Goal: Task Accomplishment & Management: Manage account settings

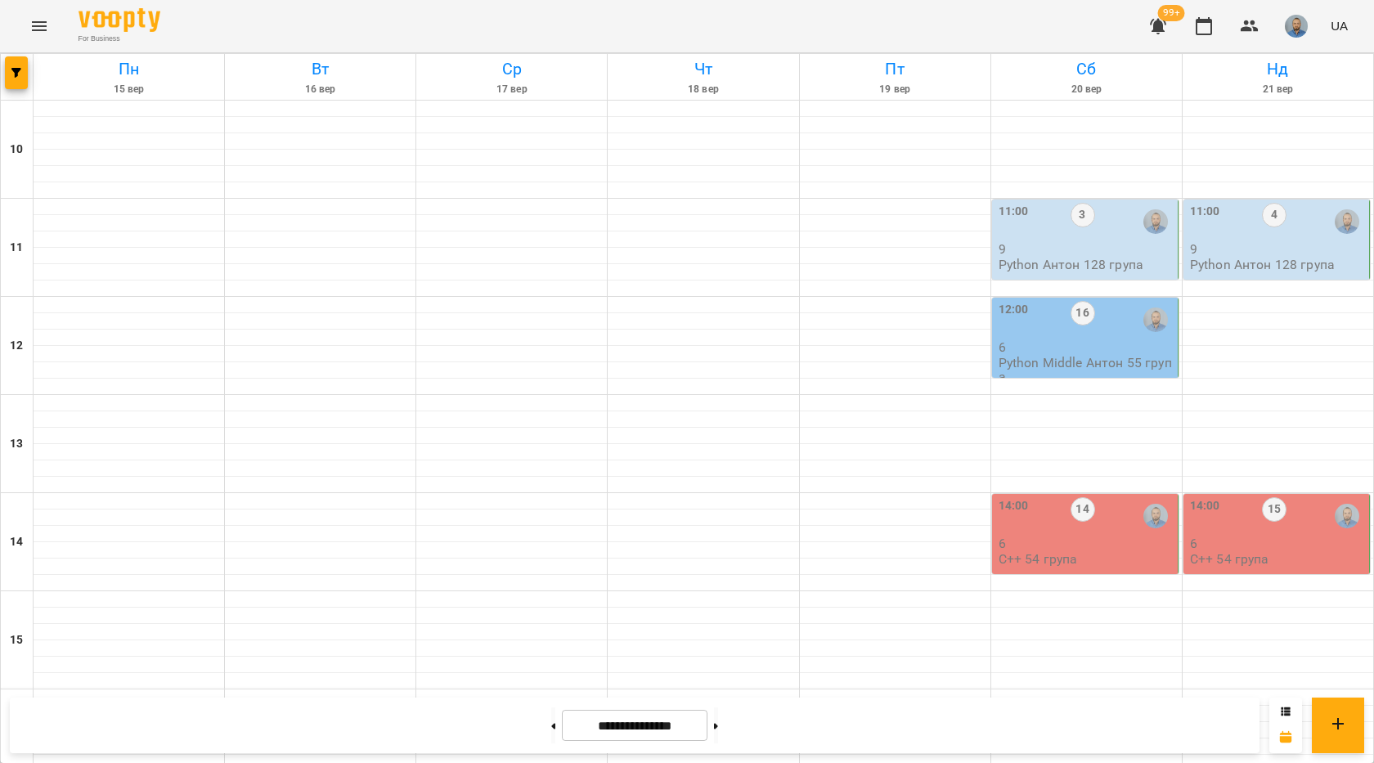
scroll to position [654, 0]
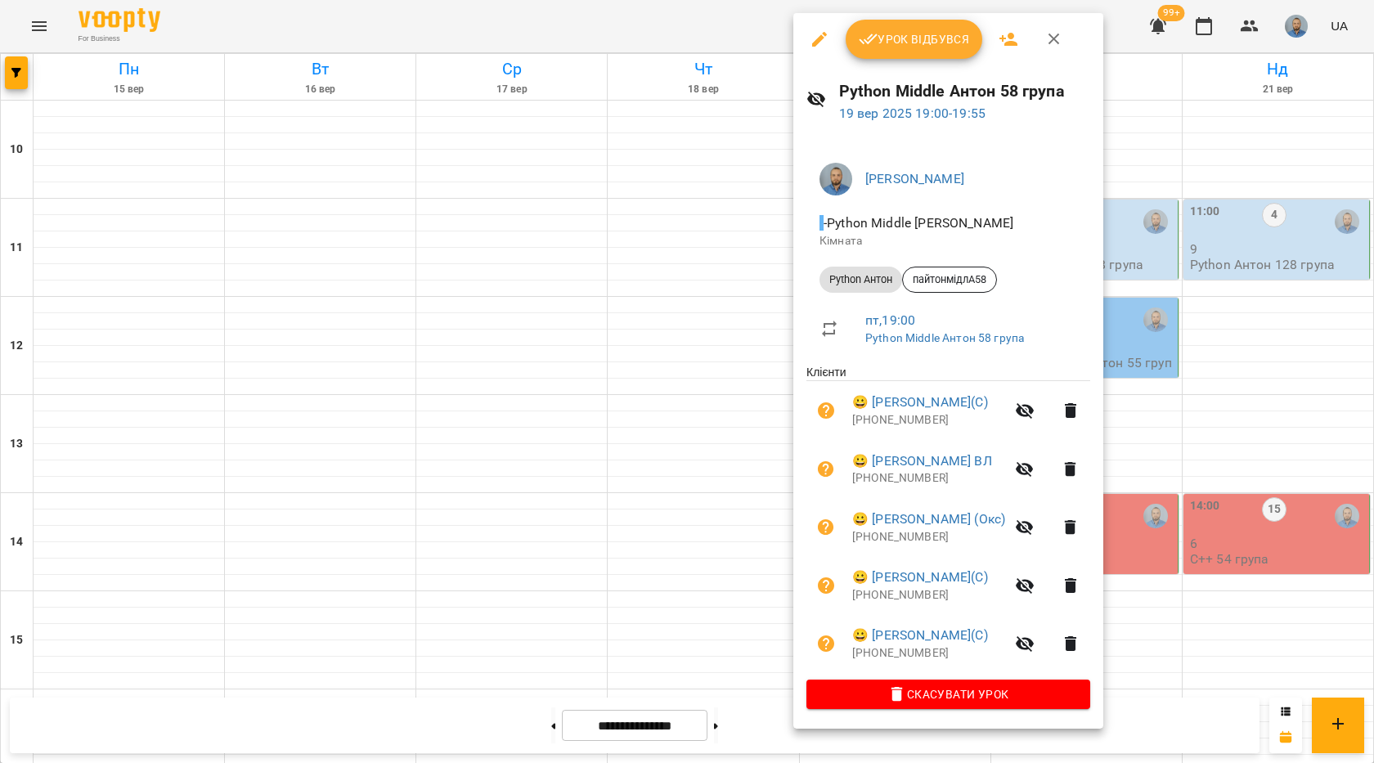
click at [1261, 287] on div at bounding box center [687, 381] width 1374 height 763
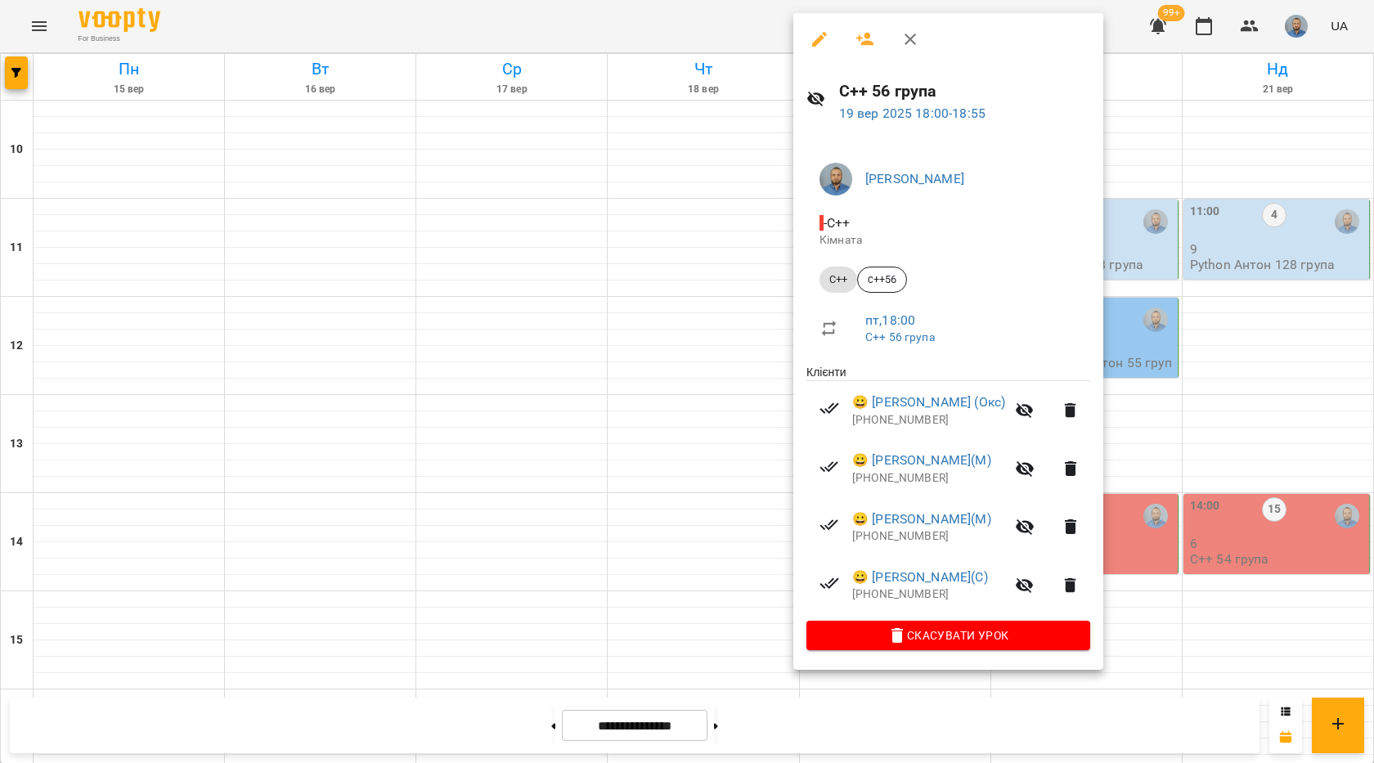
click at [1221, 323] on div at bounding box center [687, 381] width 1374 height 763
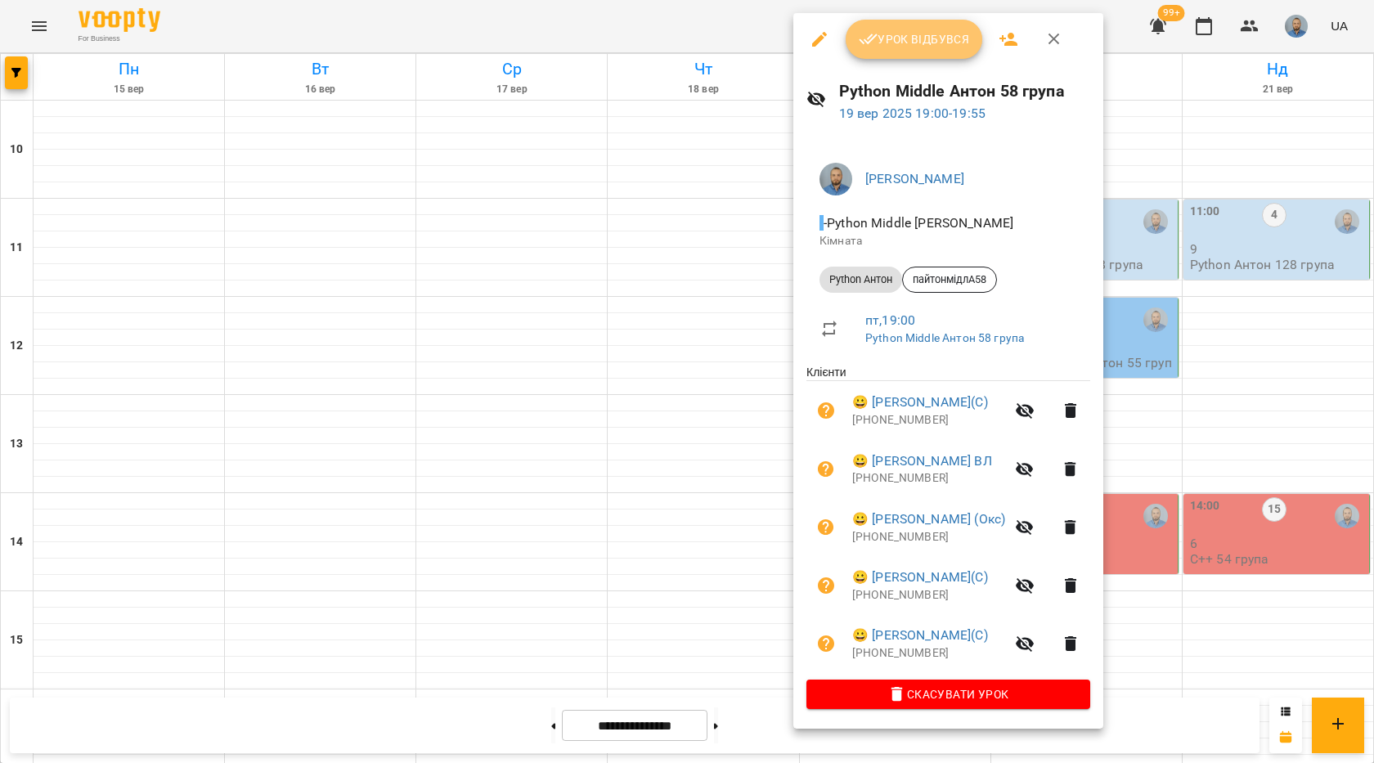
click at [890, 52] on button "Урок відбувся" at bounding box center [914, 39] width 137 height 39
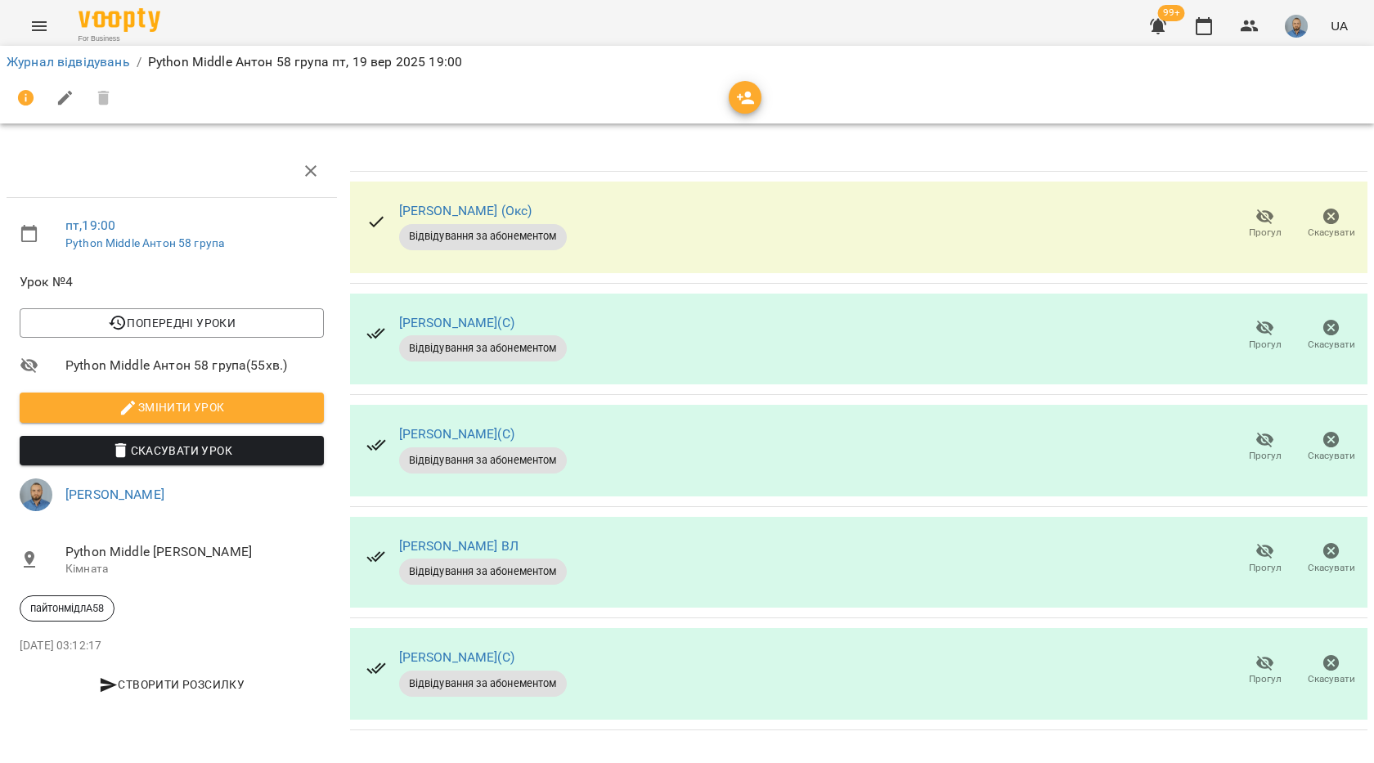
click at [1242, 339] on span "Прогул" at bounding box center [1265, 334] width 47 height 33
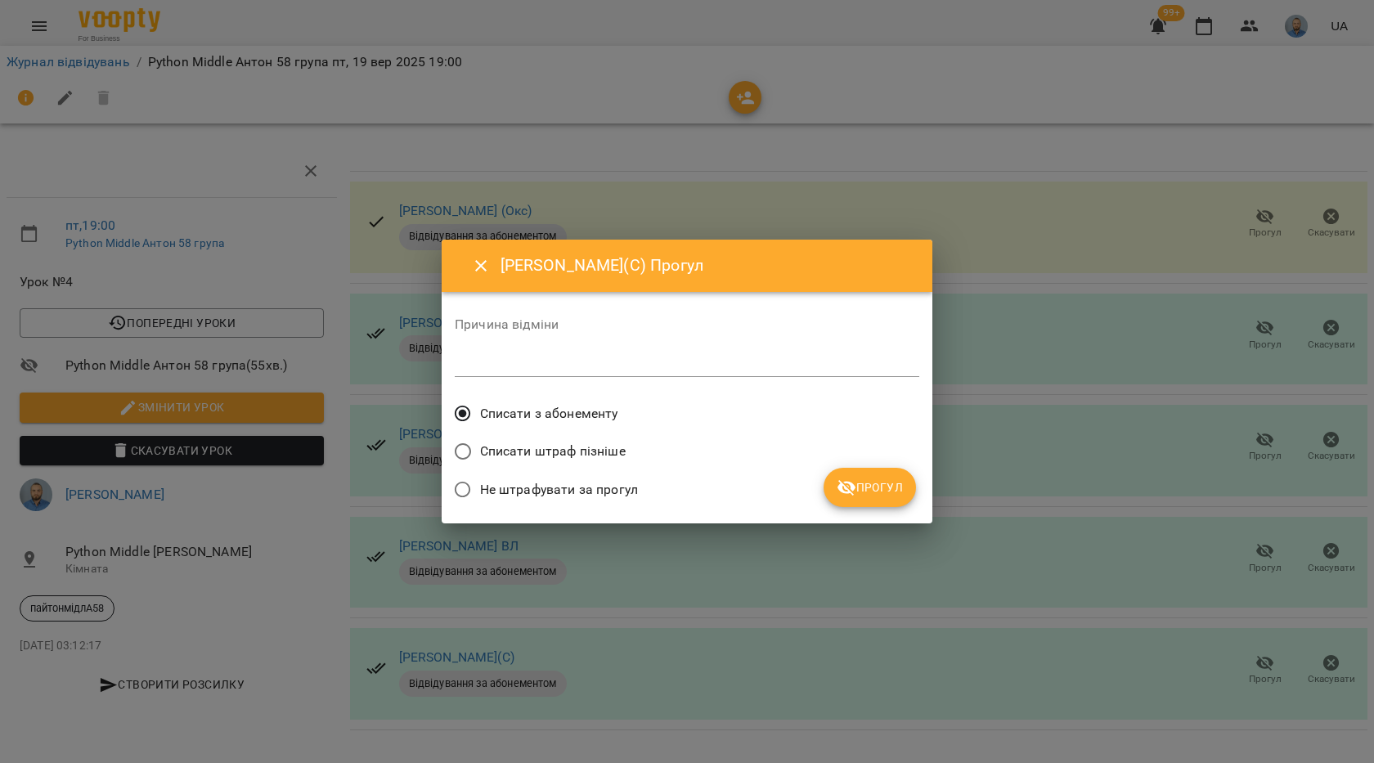
drag, startPoint x: 858, startPoint y: 462, endPoint x: 866, endPoint y: 476, distance: 16.1
click at [859, 463] on div "Списати штраф пізніше" at bounding box center [687, 453] width 465 height 38
click at [866, 476] on button "Прогул" at bounding box center [870, 487] width 92 height 39
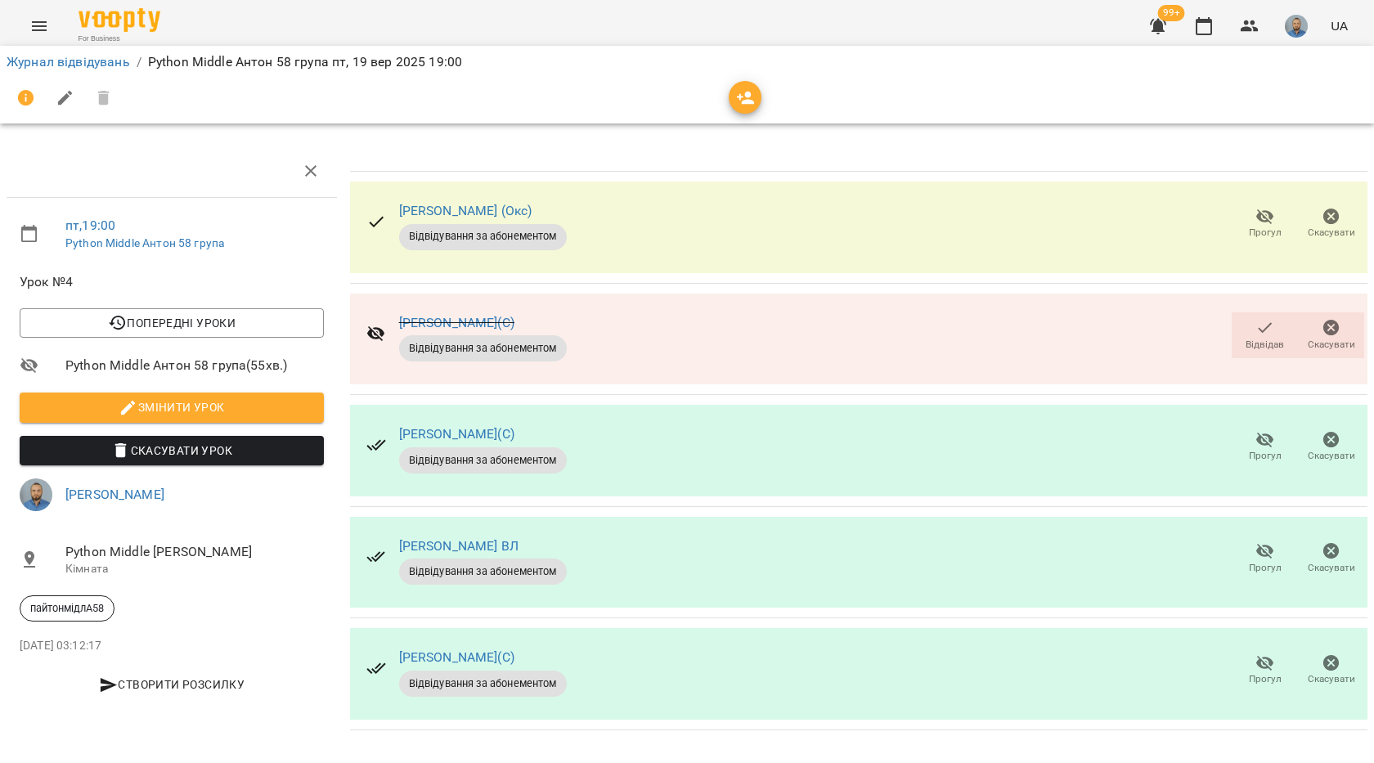
click at [1264, 559] on icon "button" at bounding box center [1266, 552] width 20 height 20
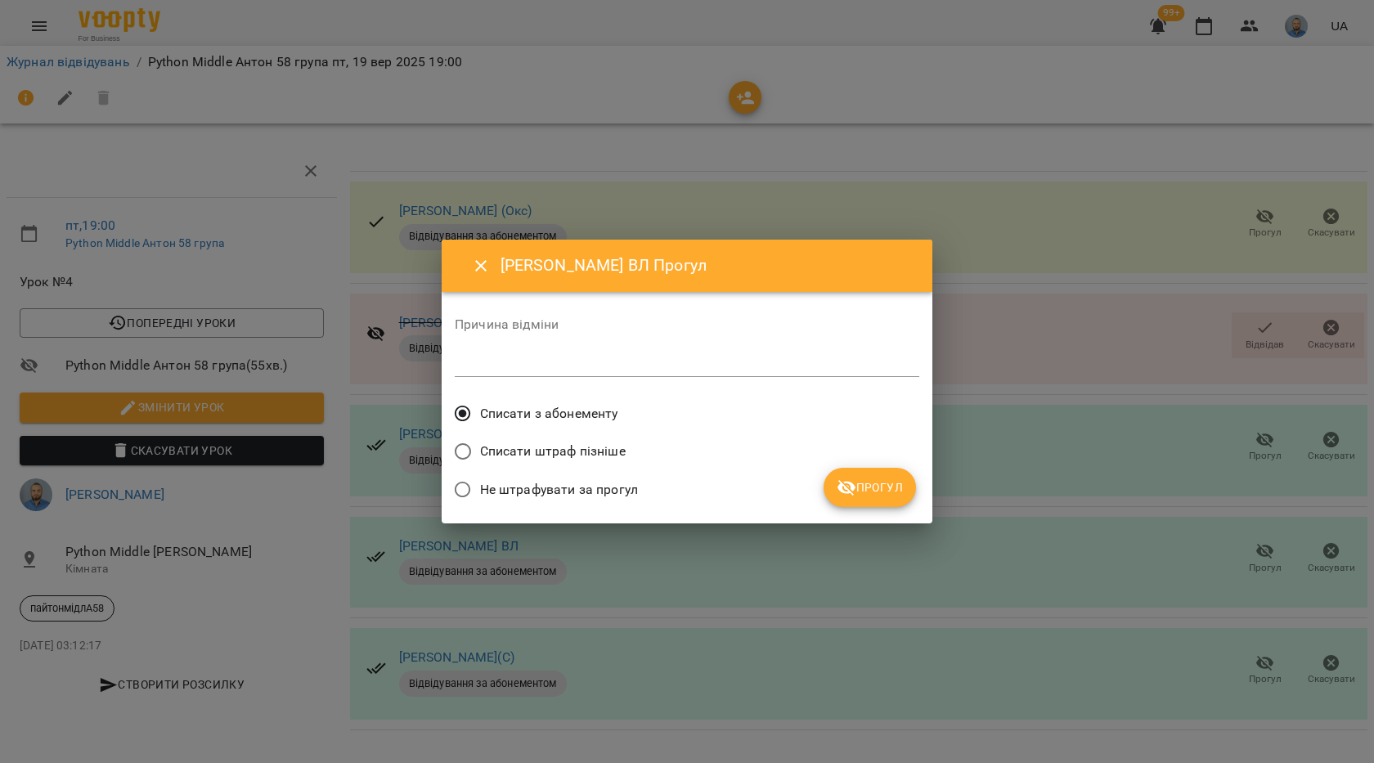
click at [855, 474] on button "Прогул" at bounding box center [870, 487] width 92 height 39
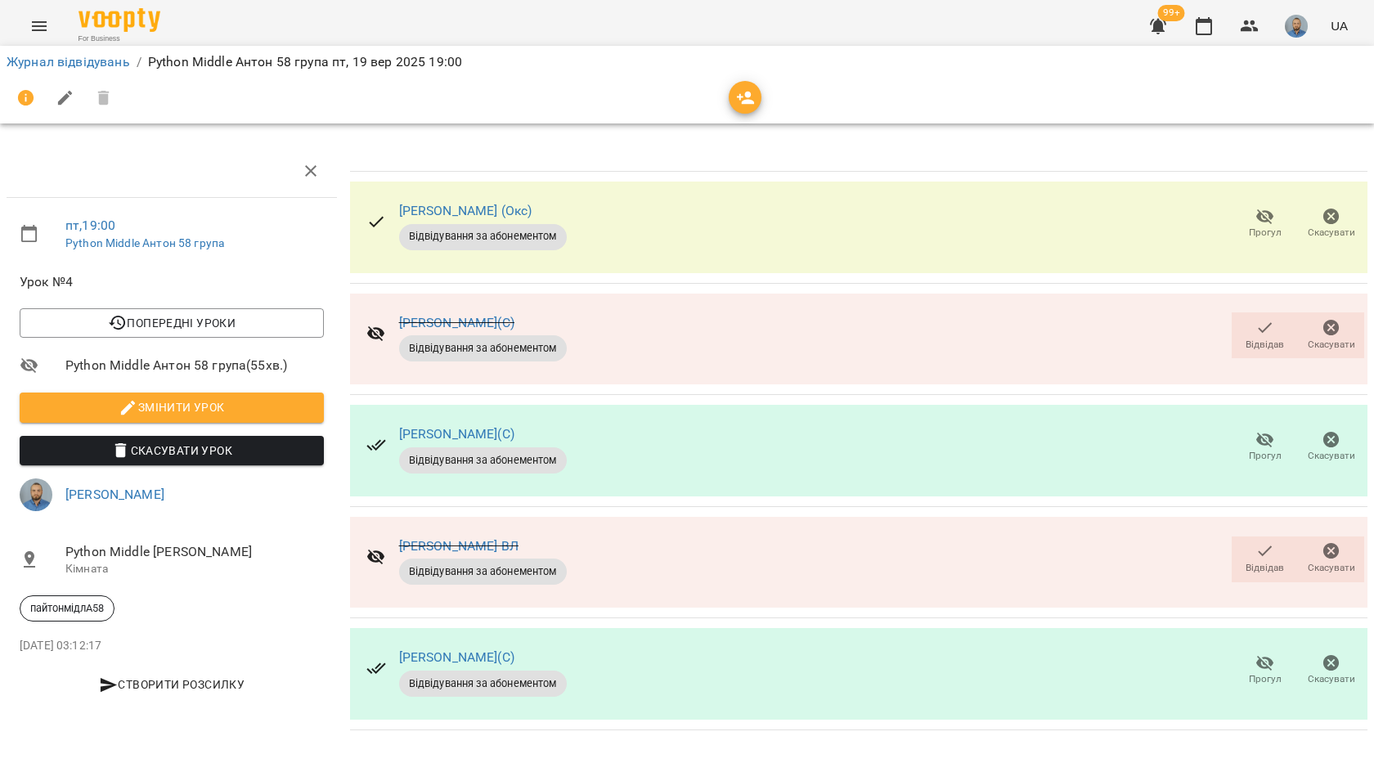
click at [1270, 348] on span "Відвідав" at bounding box center [1265, 345] width 38 height 14
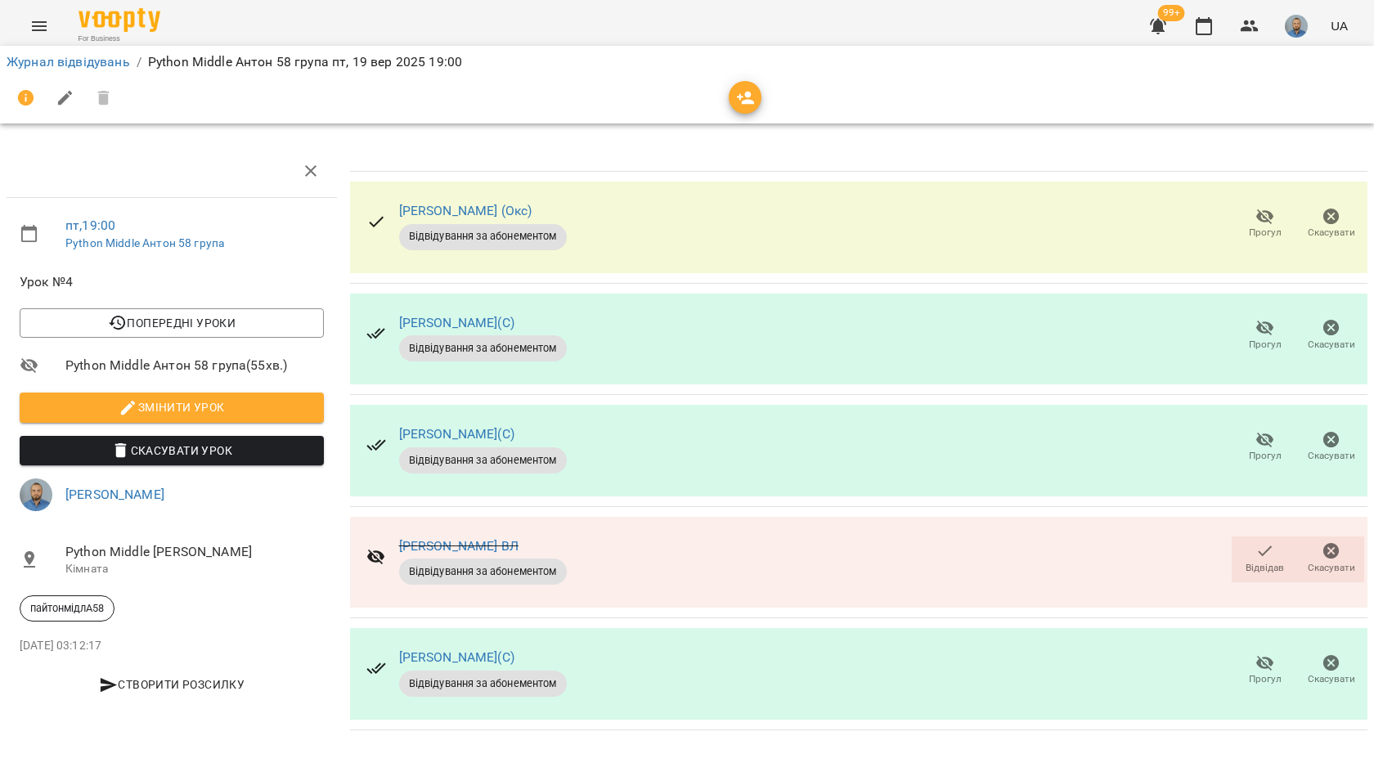
click at [1261, 555] on icon "button" at bounding box center [1266, 552] width 20 height 20
